Goal: Information Seeking & Learning: Learn about a topic

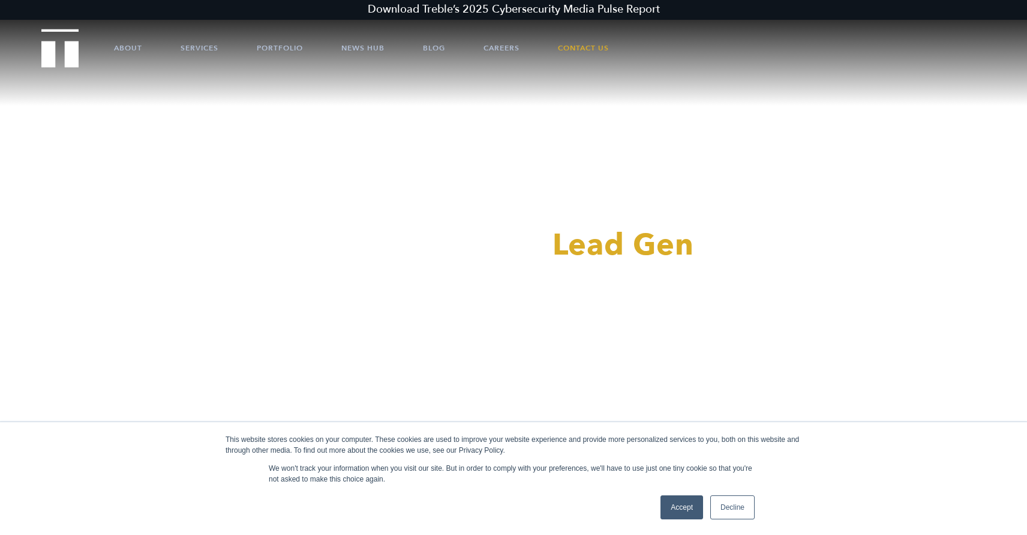
click at [682, 505] on link "Accept" at bounding box center [682, 507] width 43 height 24
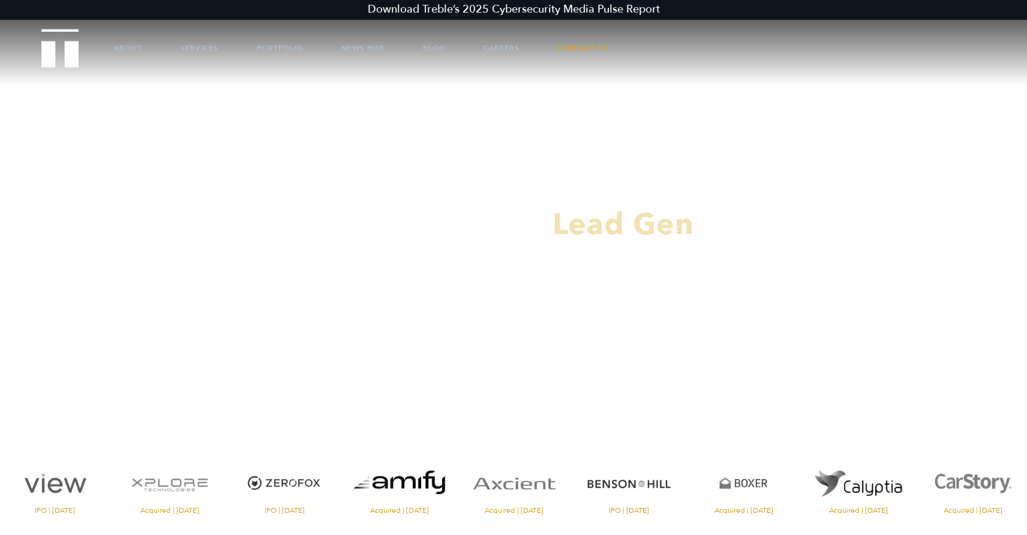
scroll to position [19, 0]
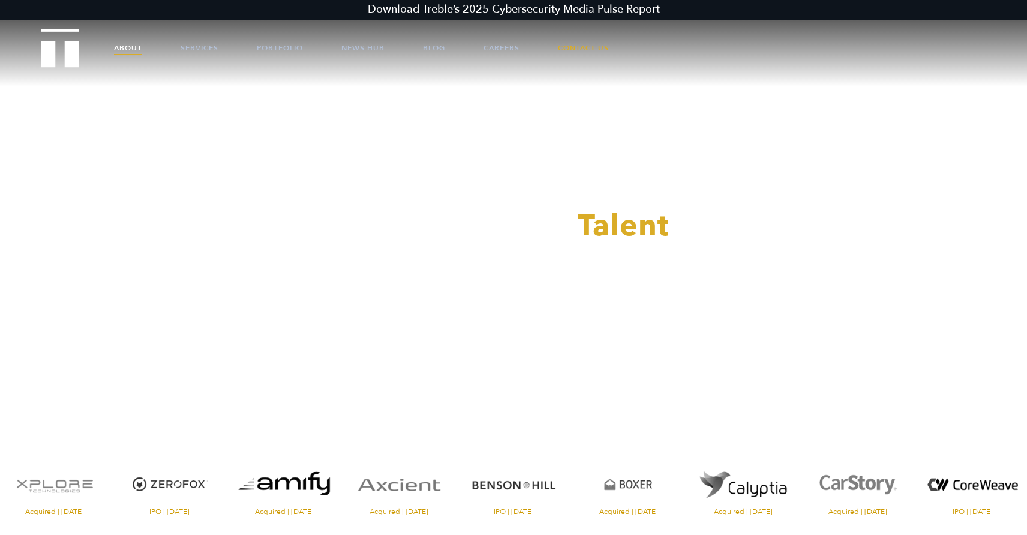
click at [131, 46] on link "About" at bounding box center [128, 48] width 28 height 36
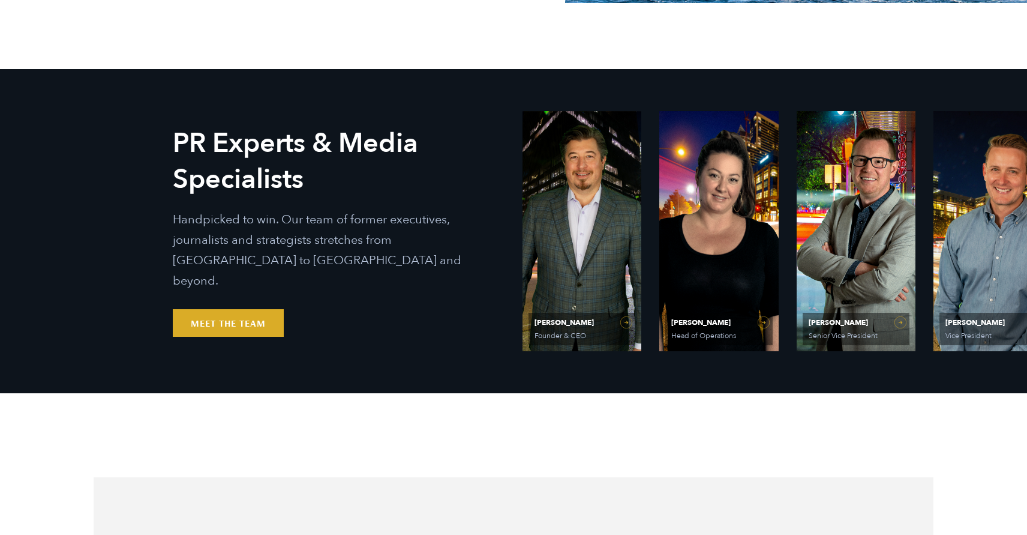
scroll to position [634, 0]
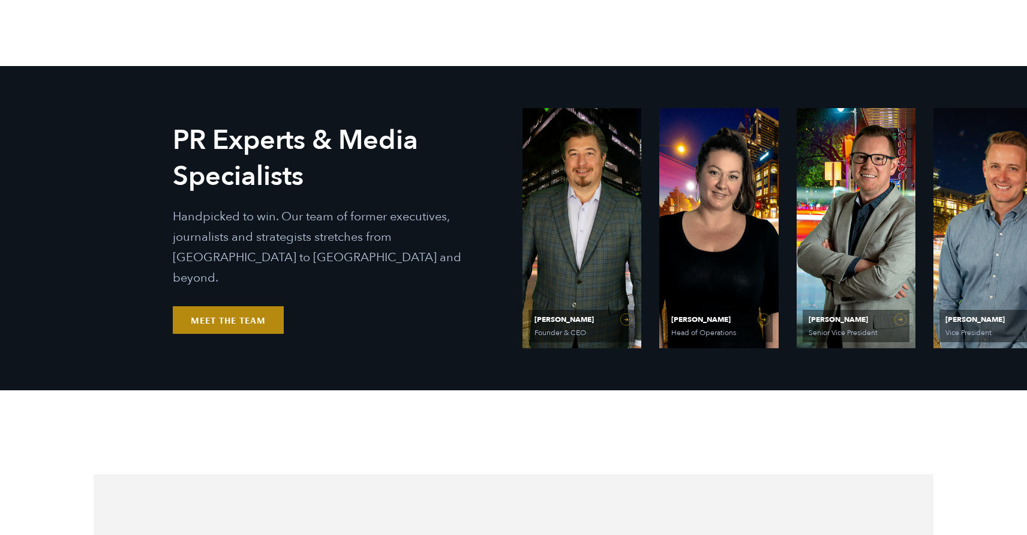
click at [214, 307] on link "Meet the Team" at bounding box center [228, 320] width 111 height 28
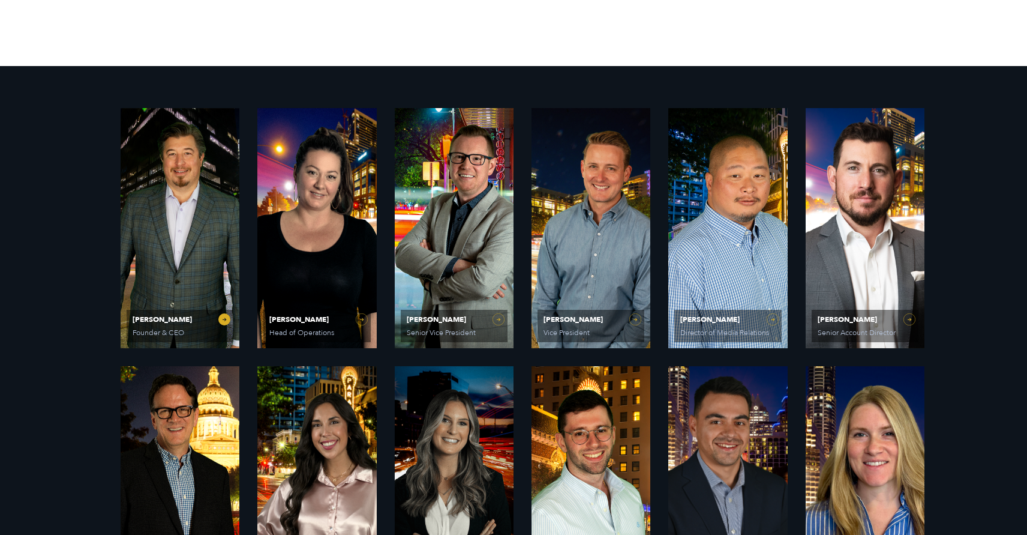
click at [171, 317] on span "[PERSON_NAME]" at bounding box center [180, 319] width 95 height 7
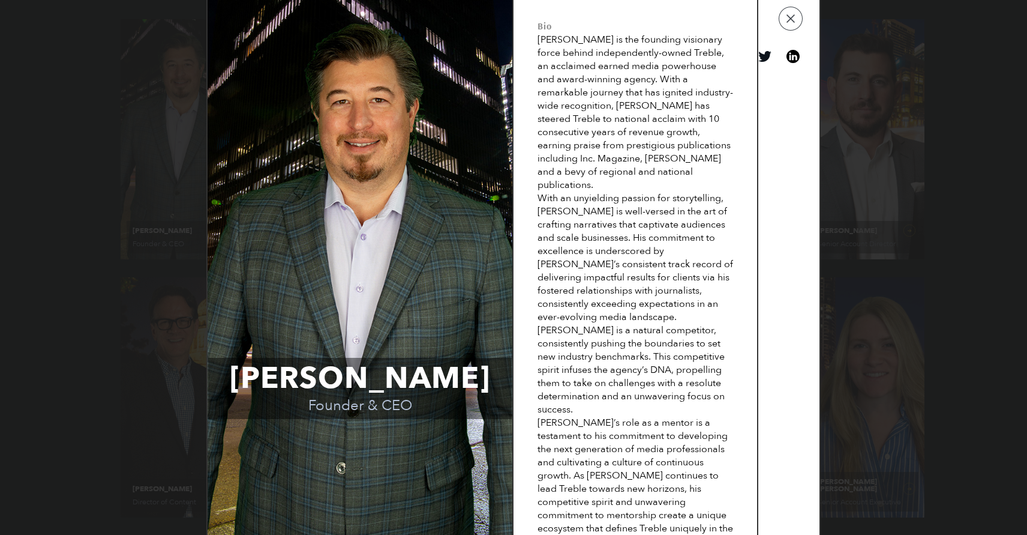
scroll to position [769, 0]
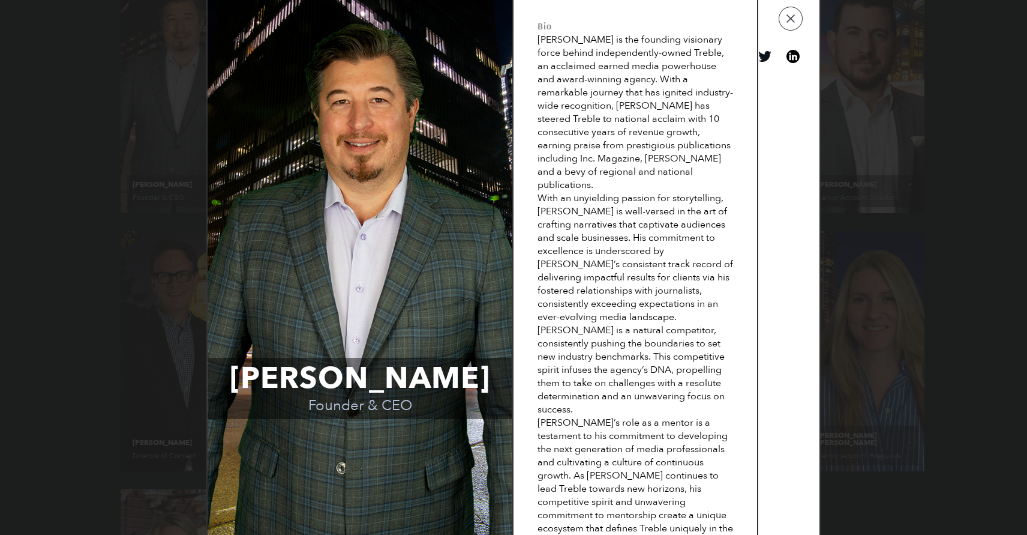
click at [795, 62] on link "View on linkedin" at bounding box center [793, 56] width 13 height 13
click at [796, 22] on button "button" at bounding box center [791, 19] width 24 height 24
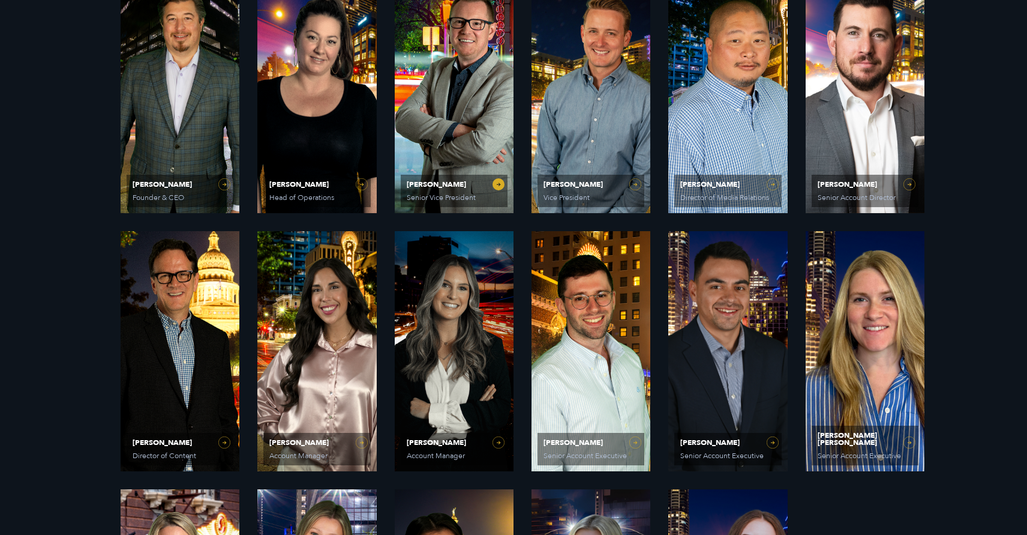
click at [484, 150] on link "Matt Grant Senior Vice President" at bounding box center [454, 93] width 119 height 240
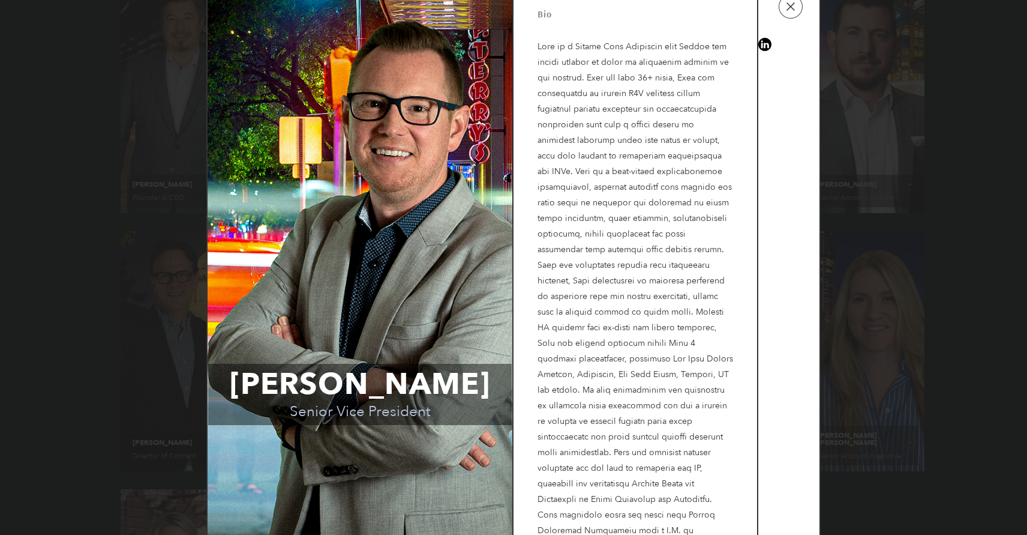
scroll to position [0, 0]
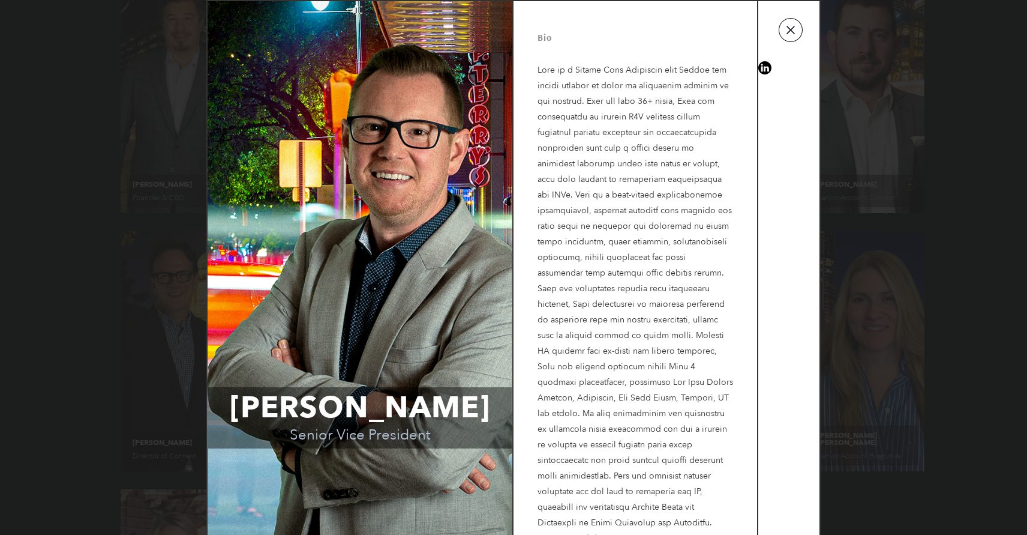
click at [793, 35] on button "button" at bounding box center [791, 30] width 24 height 24
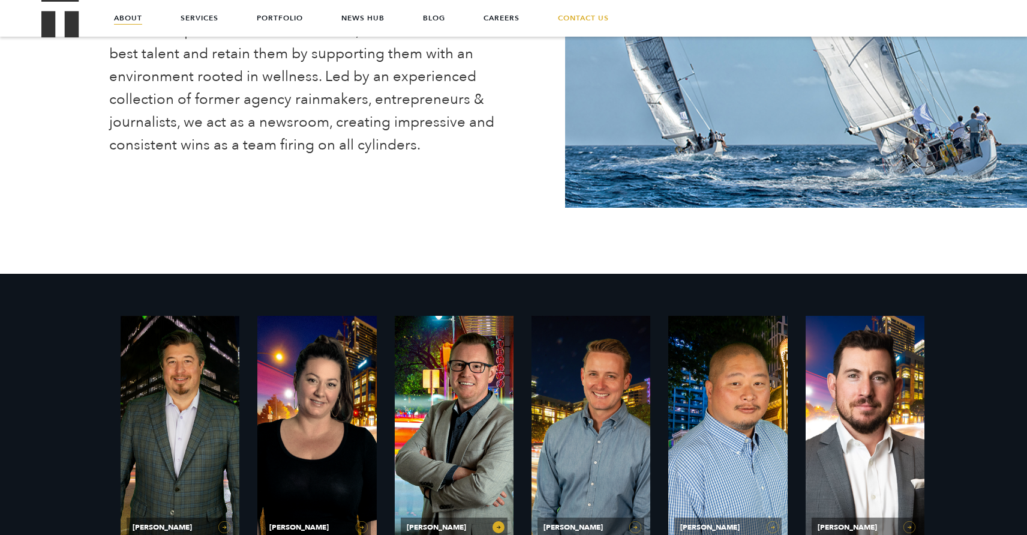
scroll to position [397, 0]
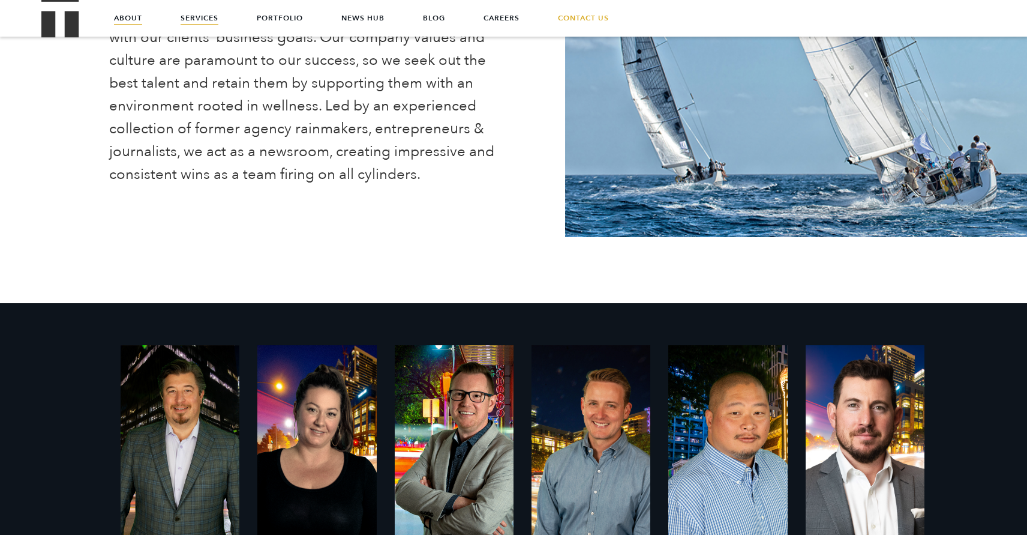
click at [193, 17] on link "Services" at bounding box center [200, 18] width 38 height 36
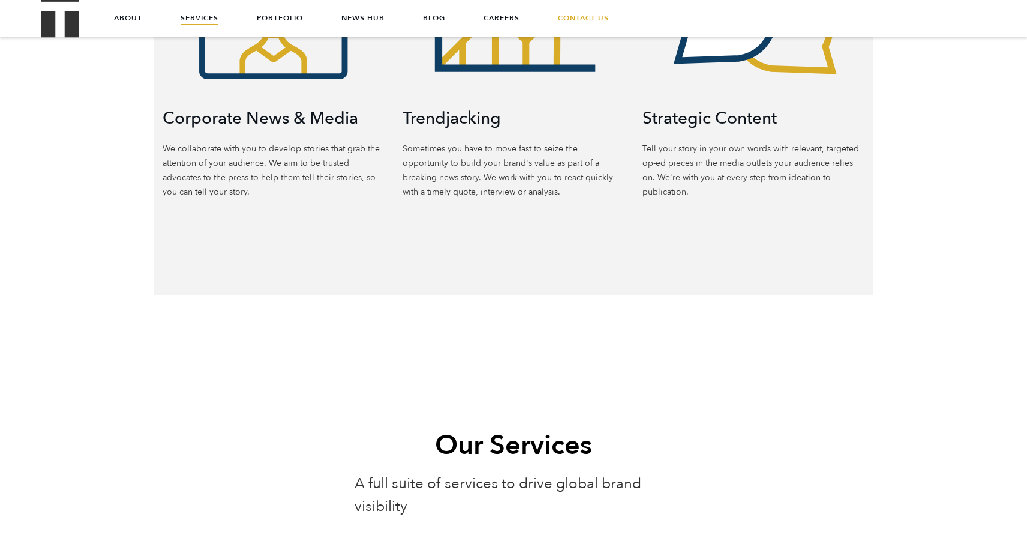
scroll to position [871, 0]
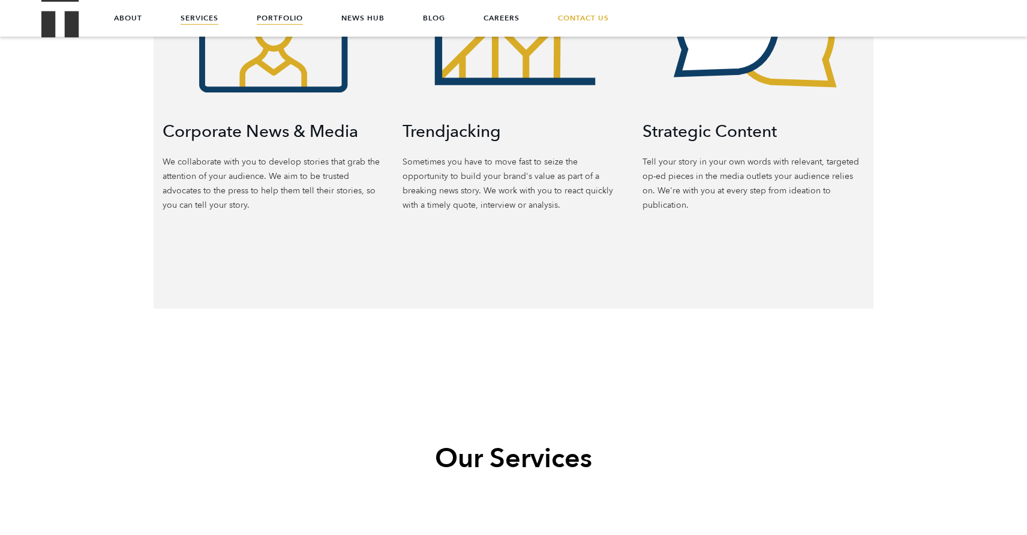
click at [278, 16] on link "Portfolio" at bounding box center [280, 18] width 46 height 36
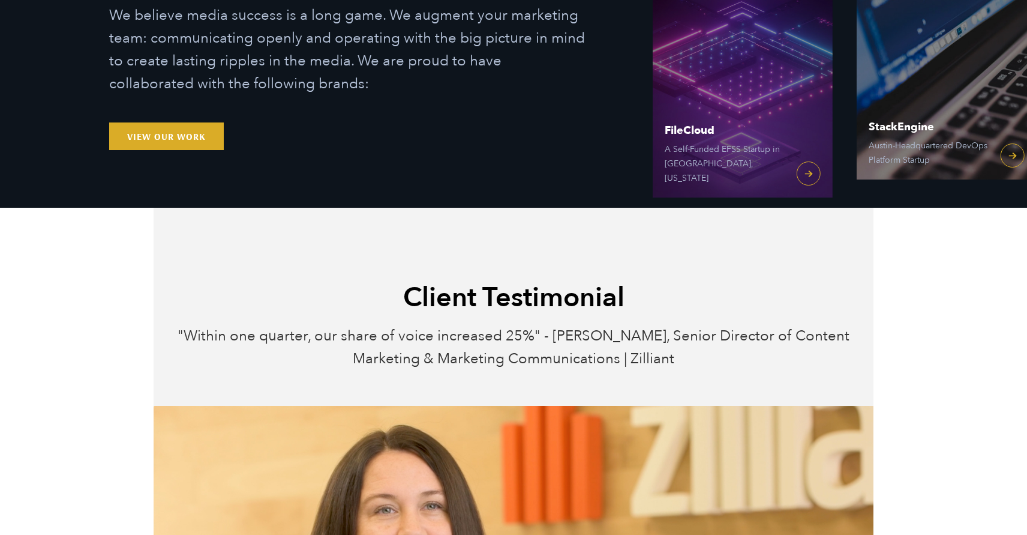
scroll to position [305, 0]
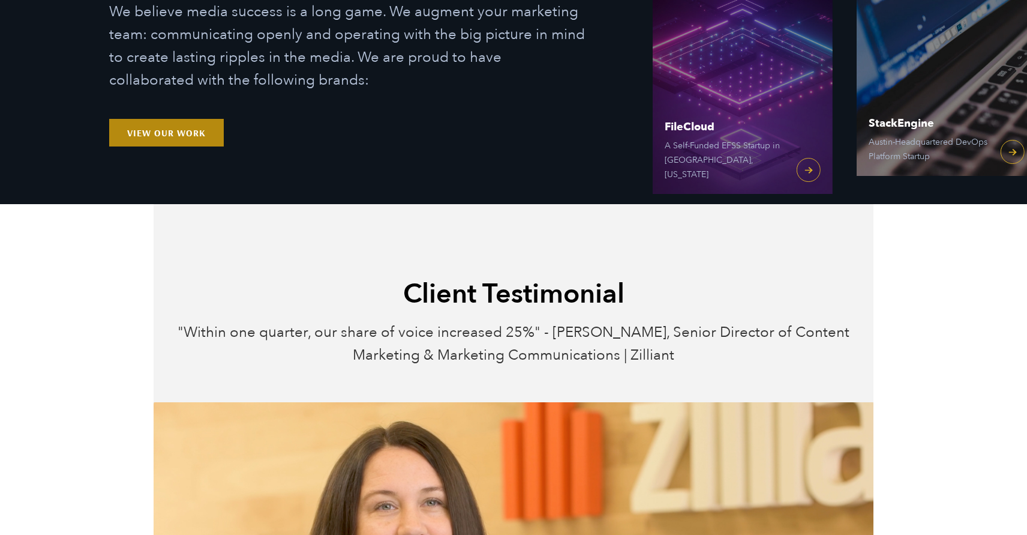
click at [183, 136] on link "View Our Work" at bounding box center [166, 133] width 115 height 28
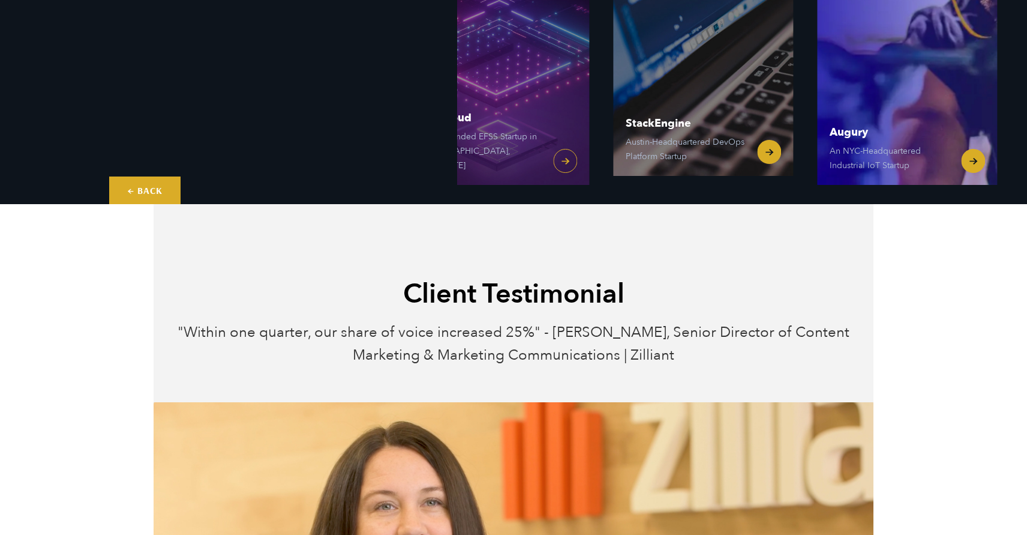
drag, startPoint x: 979, startPoint y: 112, endPoint x: 661, endPoint y: 132, distance: 318.1
click at [661, 132] on div "FileCloud A Self-Funded EFSS Startup in Austin, Texas StackEngine Austin-Headqu…" at bounding box center [716, 5] width 612 height 360
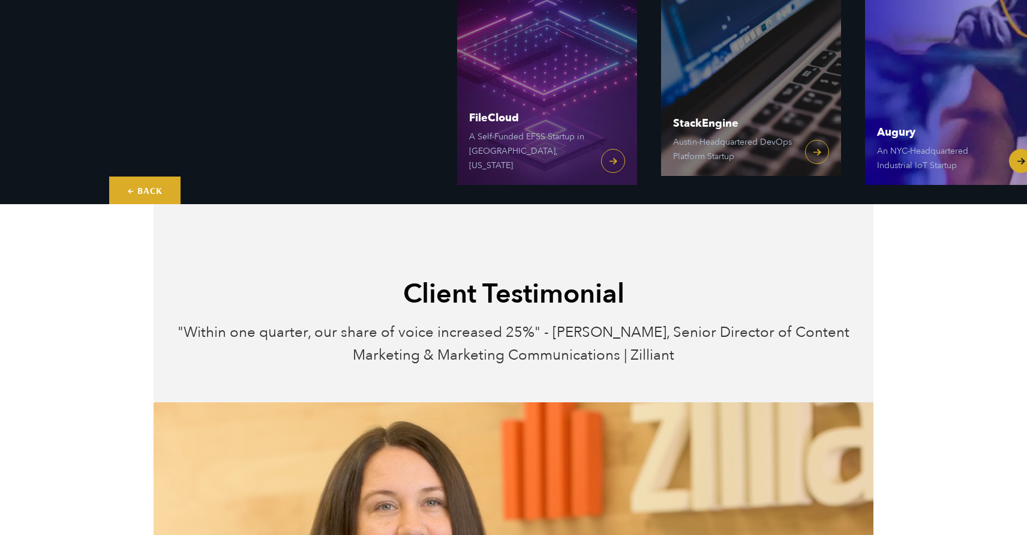
click at [1018, 157] on link "Augury An NYC-Headquartered Industrial IoT Startup" at bounding box center [955, 5] width 180 height 360
click at [1018, 163] on link "Augury An NYC-Headquartered Industrial IoT Startup" at bounding box center [955, 5] width 180 height 360
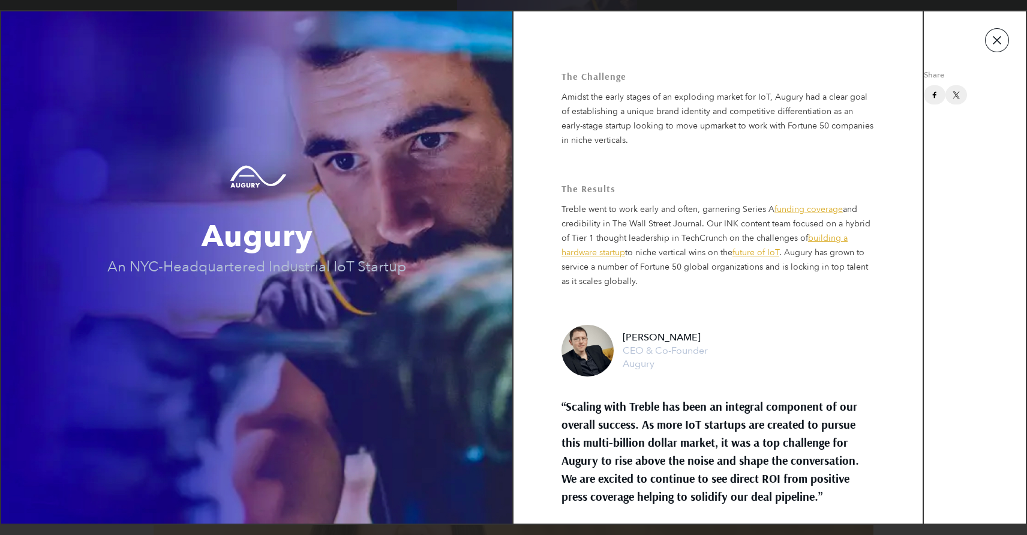
click at [998, 40] on button "button" at bounding box center [997, 40] width 24 height 24
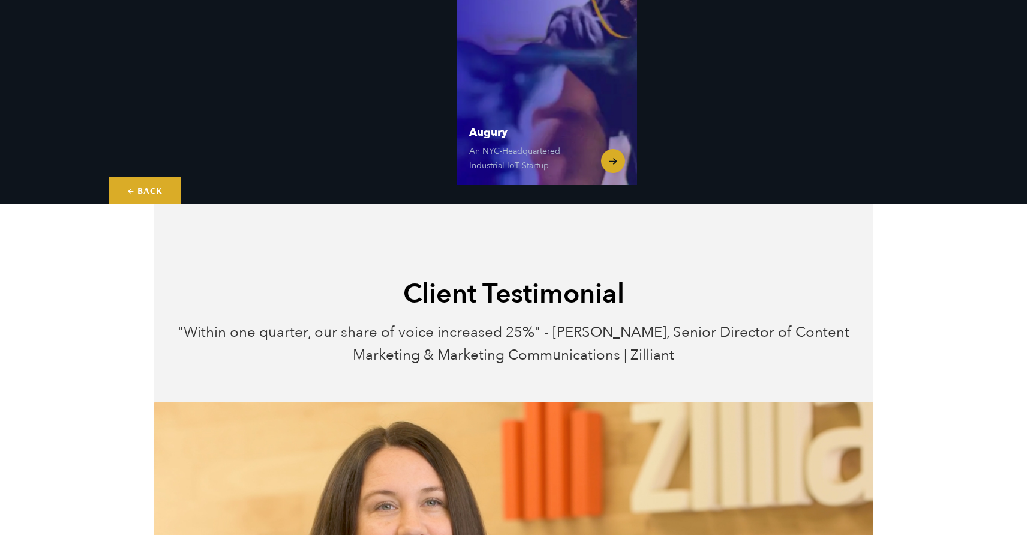
click at [609, 161] on link "Augury An NYC-Headquartered Industrial IoT Startup" at bounding box center [547, 5] width 180 height 360
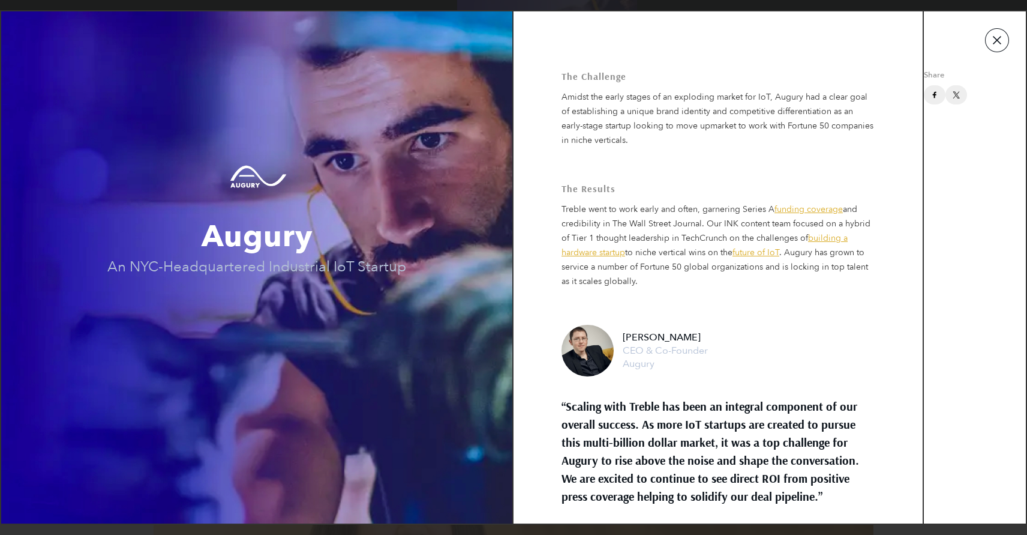
click at [998, 39] on button "button" at bounding box center [997, 40] width 24 height 24
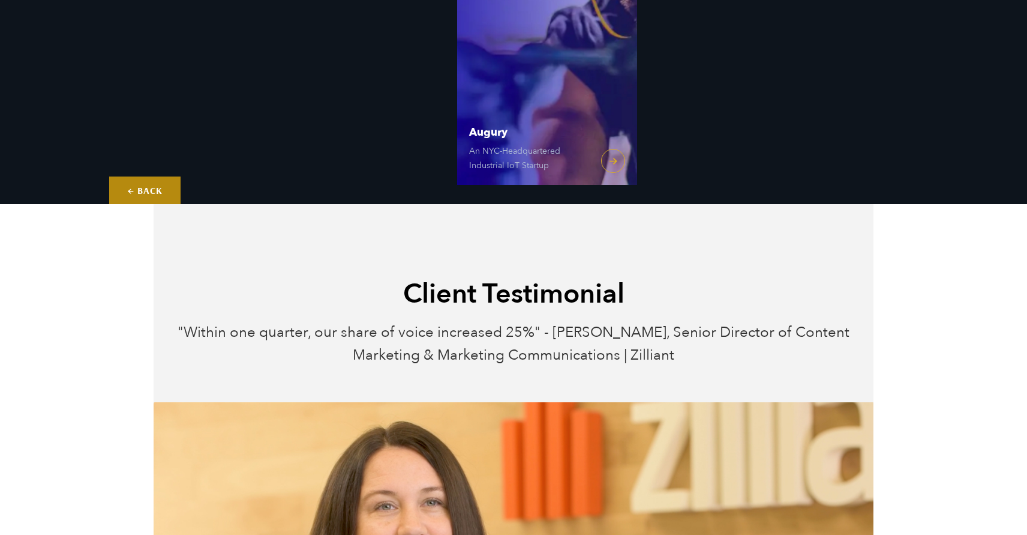
click at [143, 188] on link "← Back" at bounding box center [144, 190] width 71 height 28
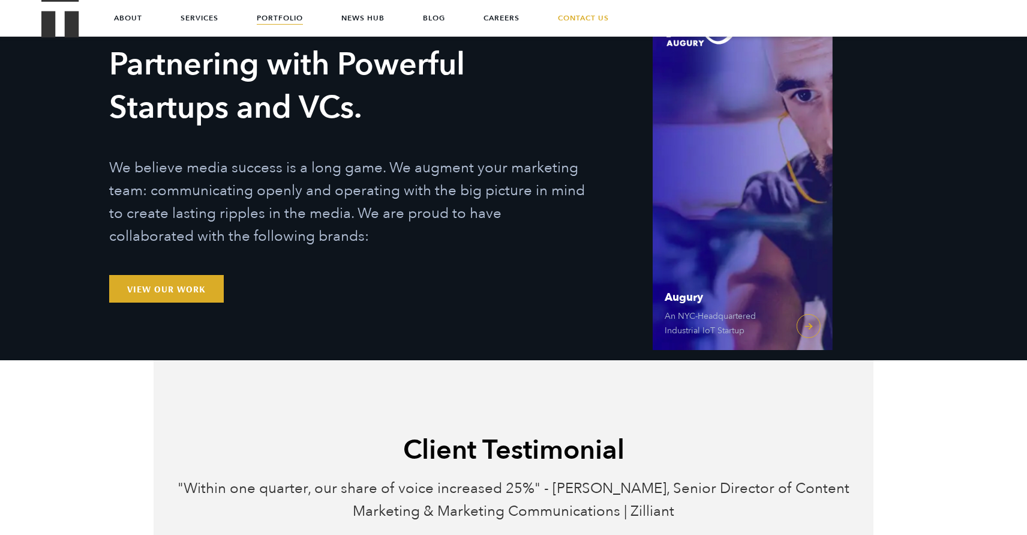
scroll to position [139, 0]
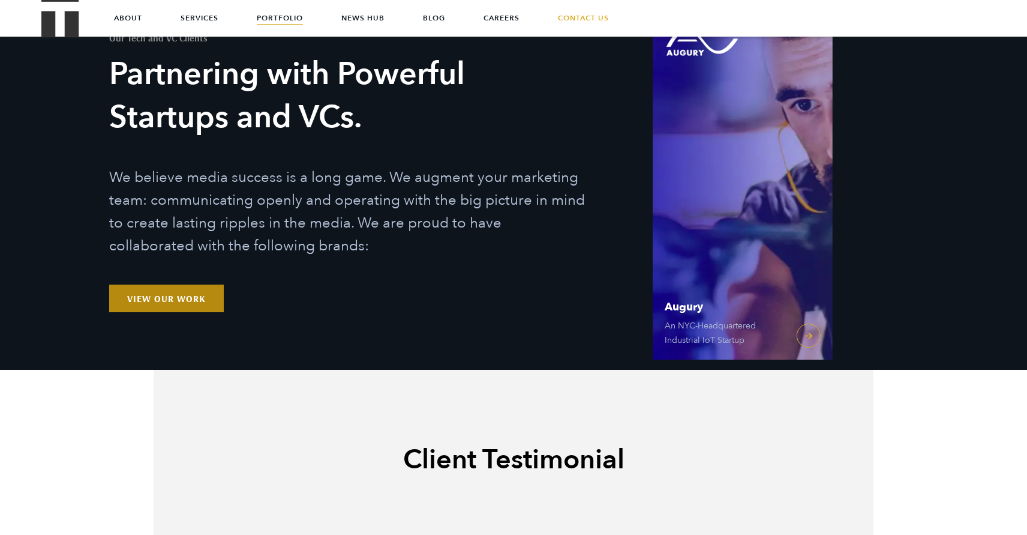
click at [163, 300] on link "View Our Work" at bounding box center [166, 298] width 115 height 28
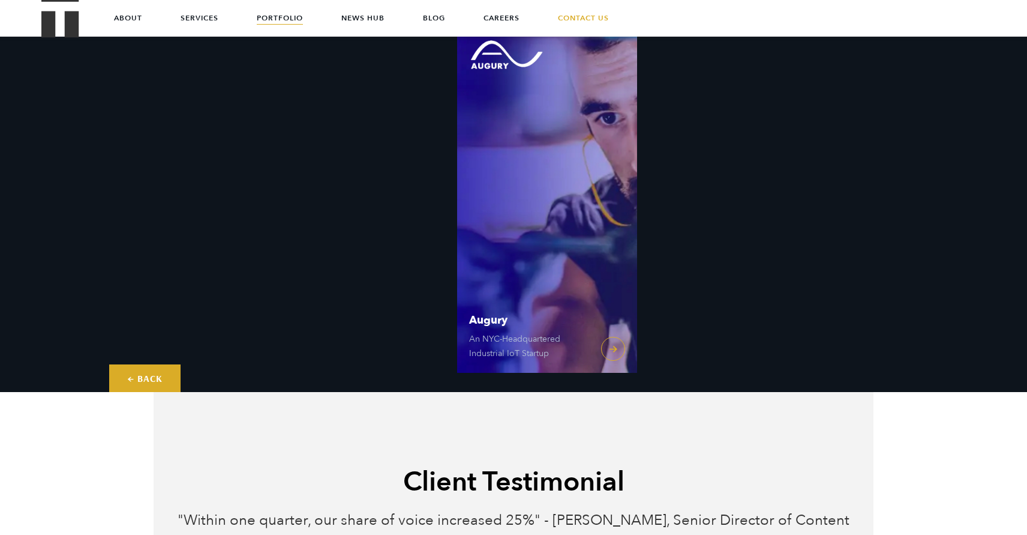
scroll to position [0, 0]
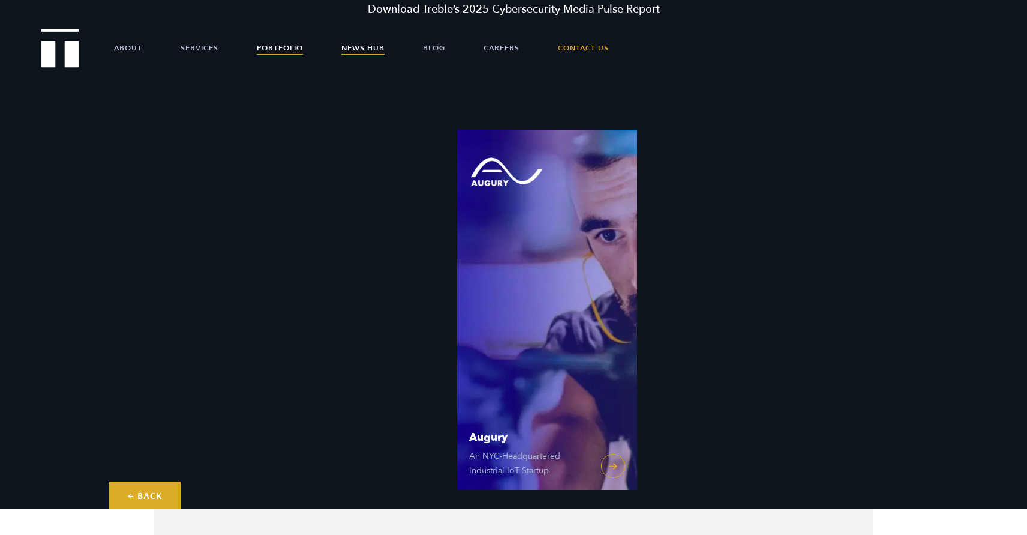
click at [368, 45] on link "News Hub" at bounding box center [362, 48] width 43 height 36
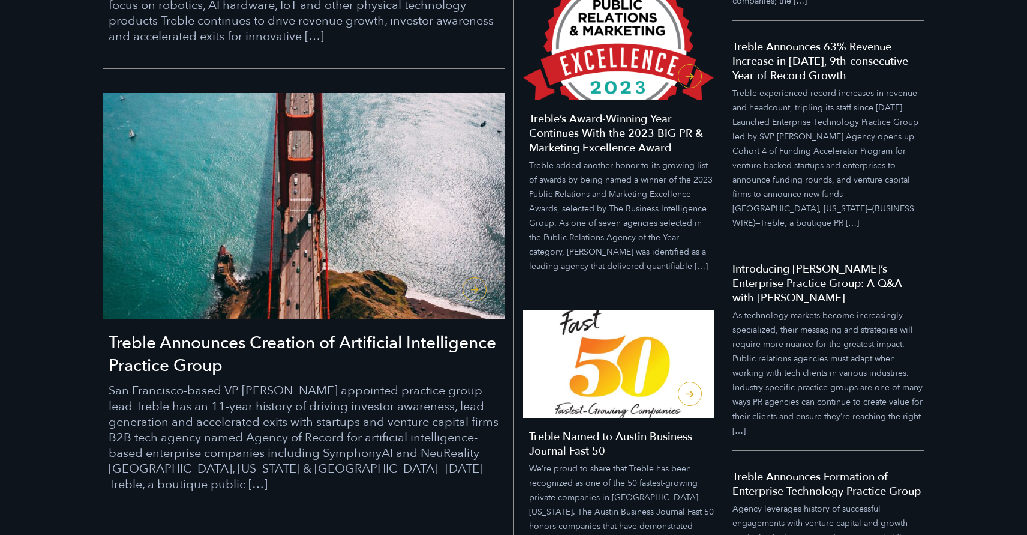
scroll to position [784, 0]
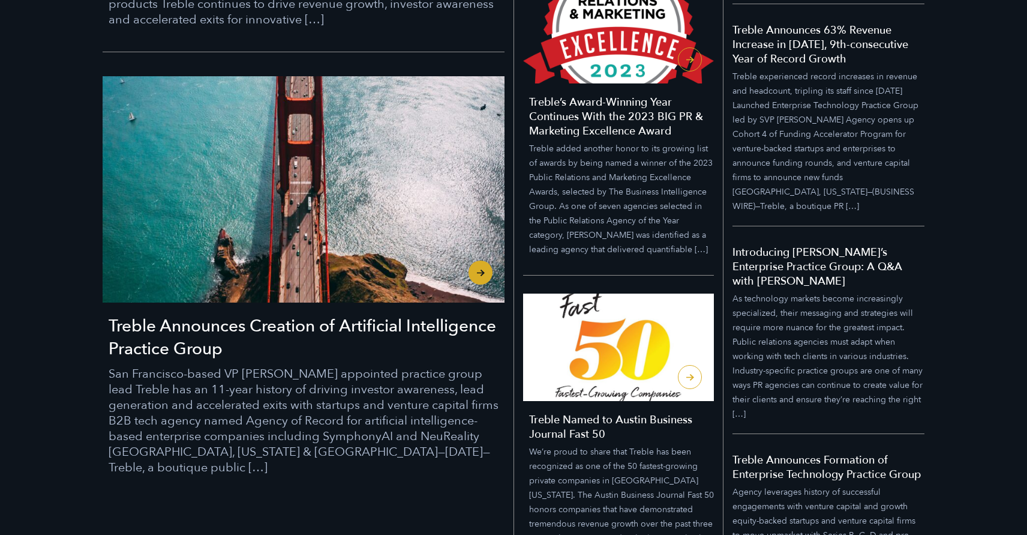
click at [347, 333] on h3 "Treble Announces Creation of Artificial Intelligence Practice Group" at bounding box center [307, 337] width 396 height 46
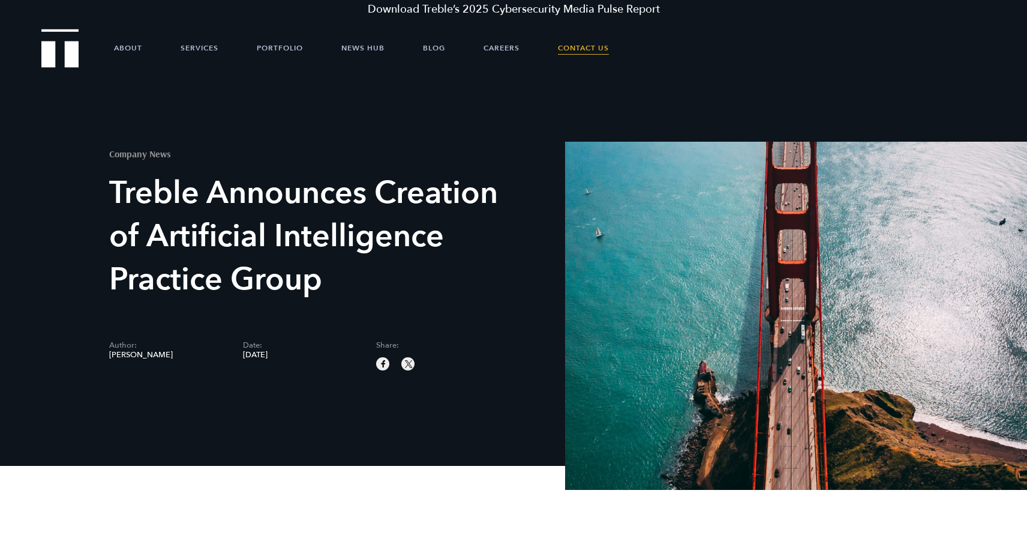
click at [592, 49] on link "Contact Us" at bounding box center [583, 48] width 51 height 36
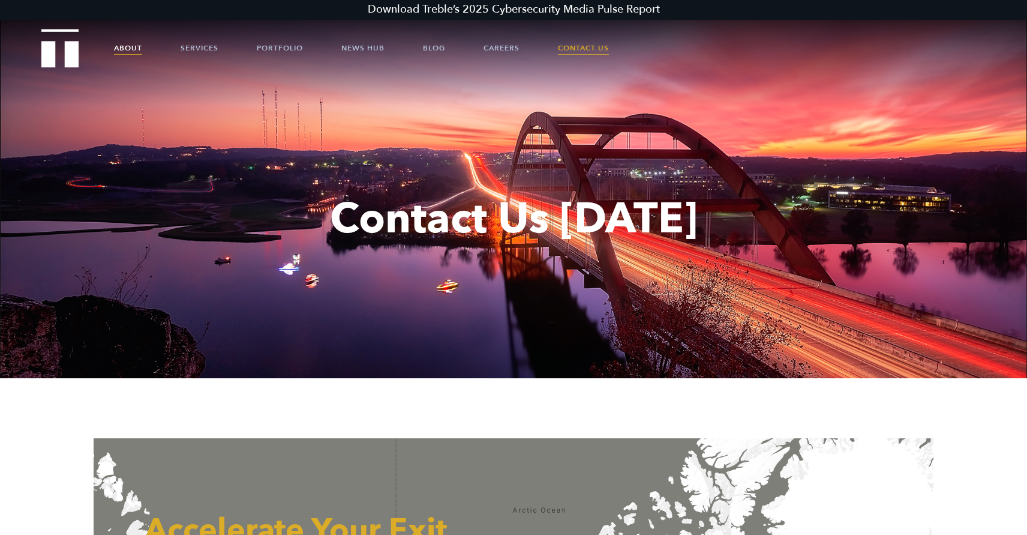
click at [131, 44] on link "About" at bounding box center [128, 48] width 28 height 36
